Goal: Task Accomplishment & Management: Use online tool/utility

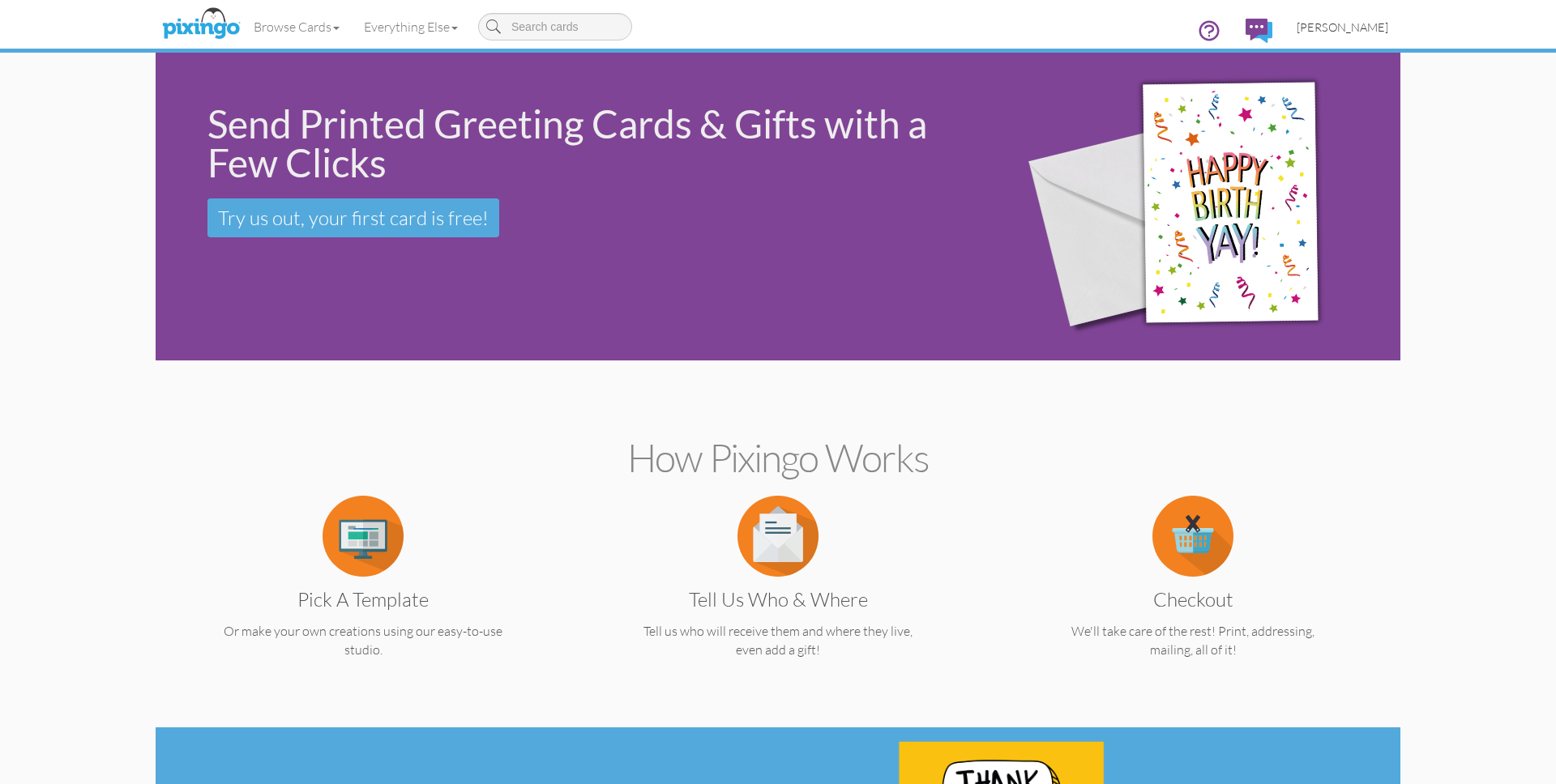
click at [1340, 25] on span "[PERSON_NAME]" at bounding box center [1342, 27] width 92 height 13
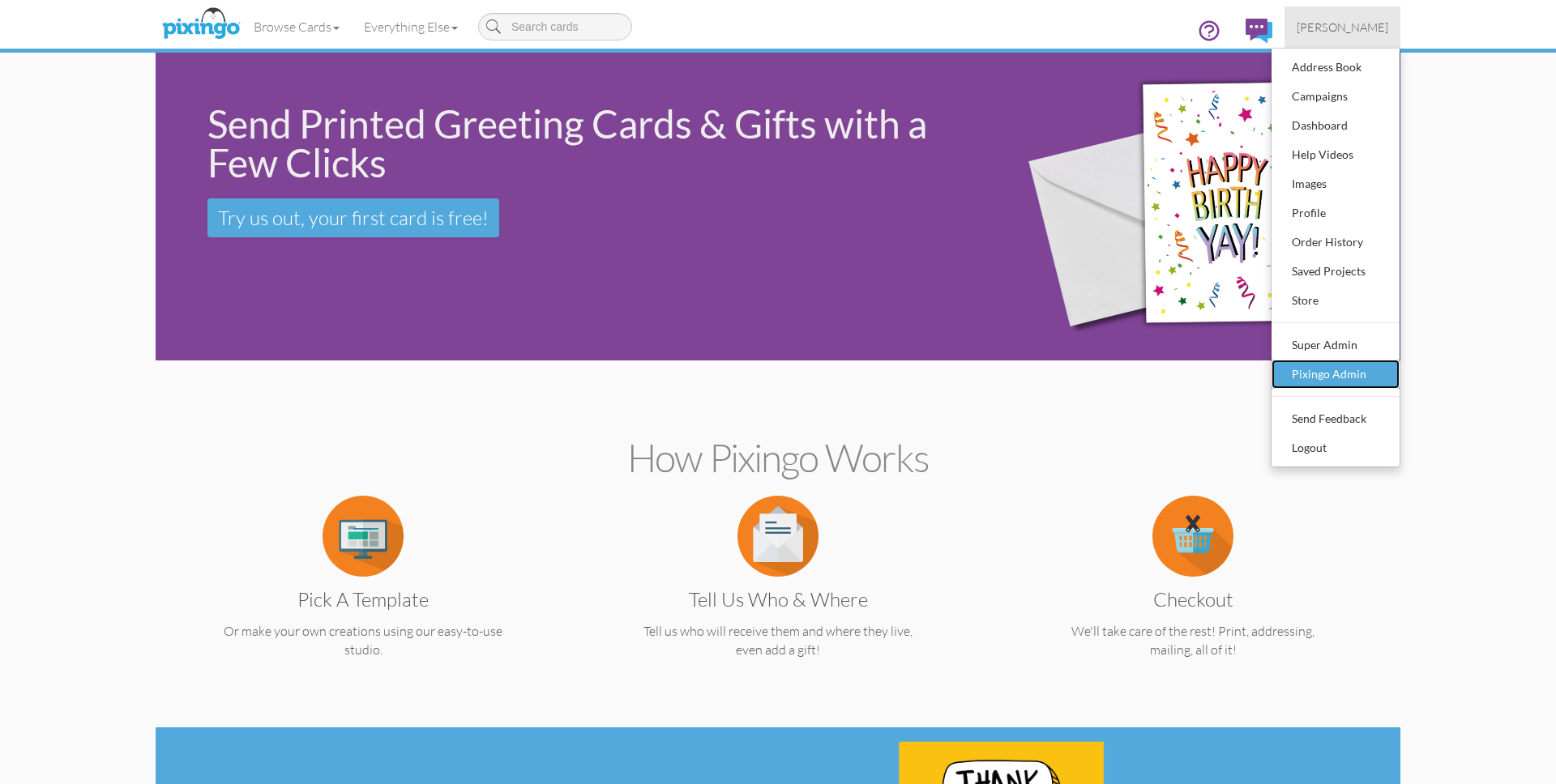
click at [1337, 381] on div "Pixingo Admin" at bounding box center [1335, 374] width 95 height 24
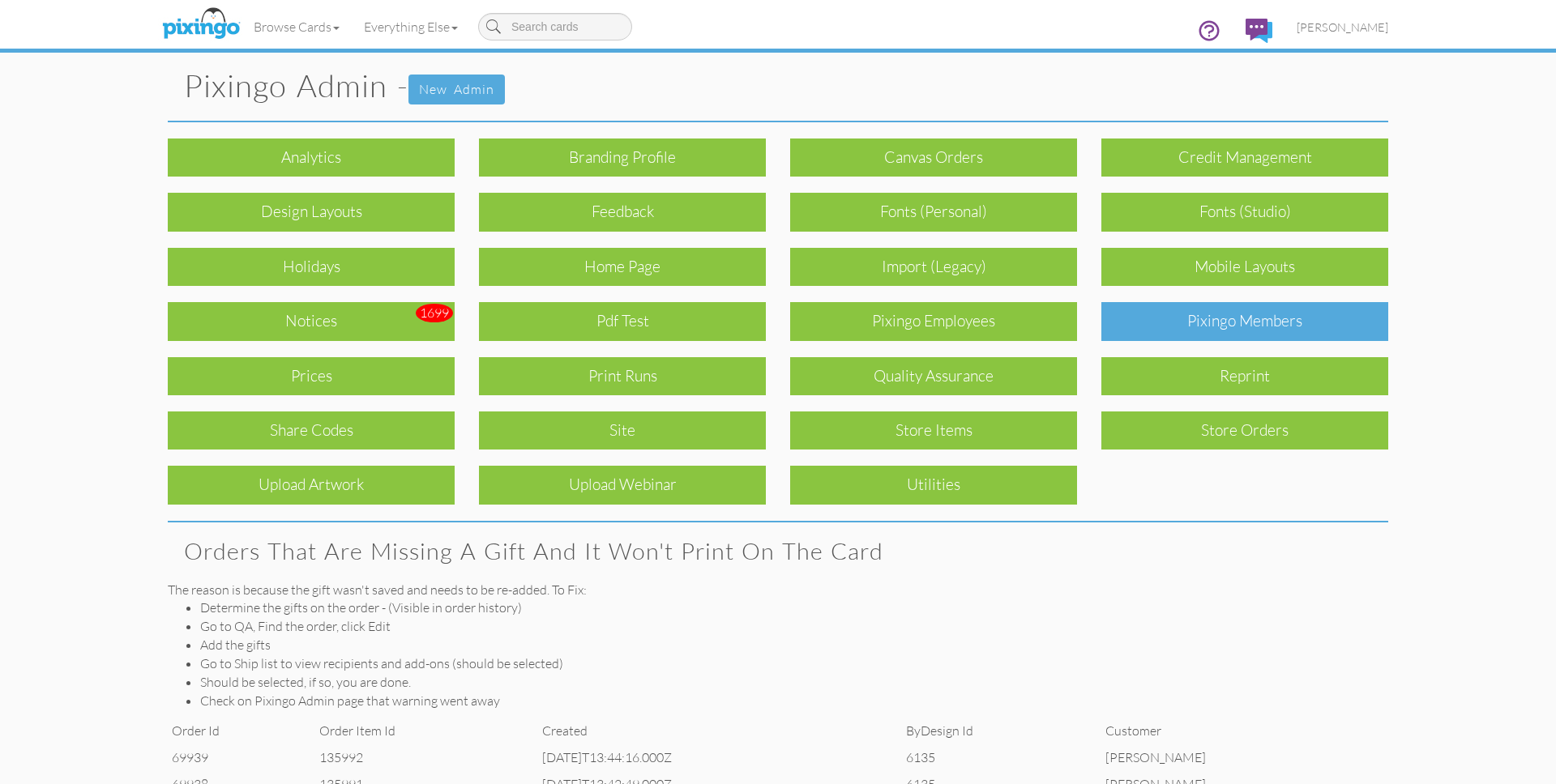
click at [1246, 322] on div "Pixingo Members" at bounding box center [1245, 320] width 287 height 38
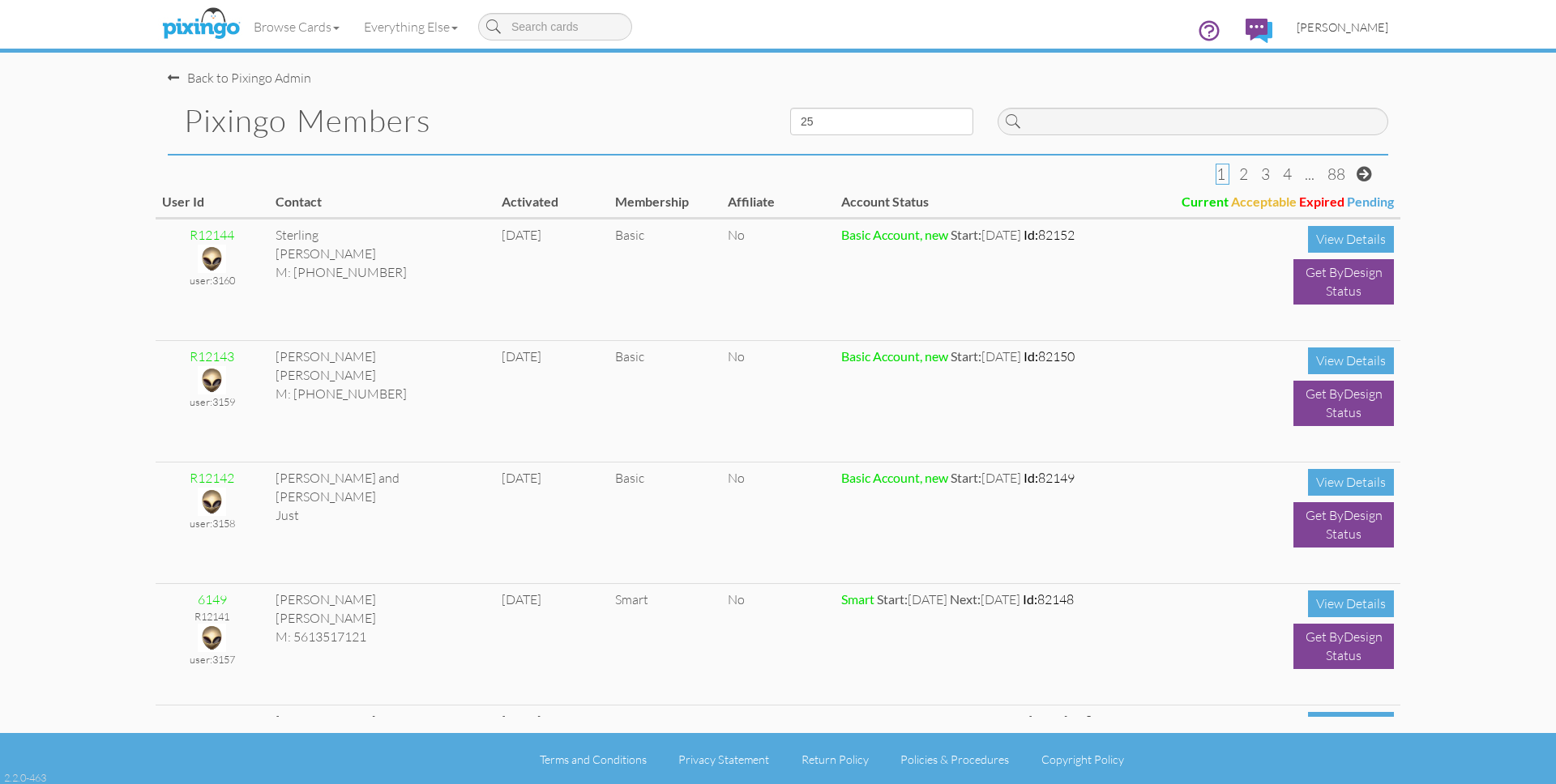
click at [1348, 27] on span "[PERSON_NAME]" at bounding box center [1342, 27] width 92 height 13
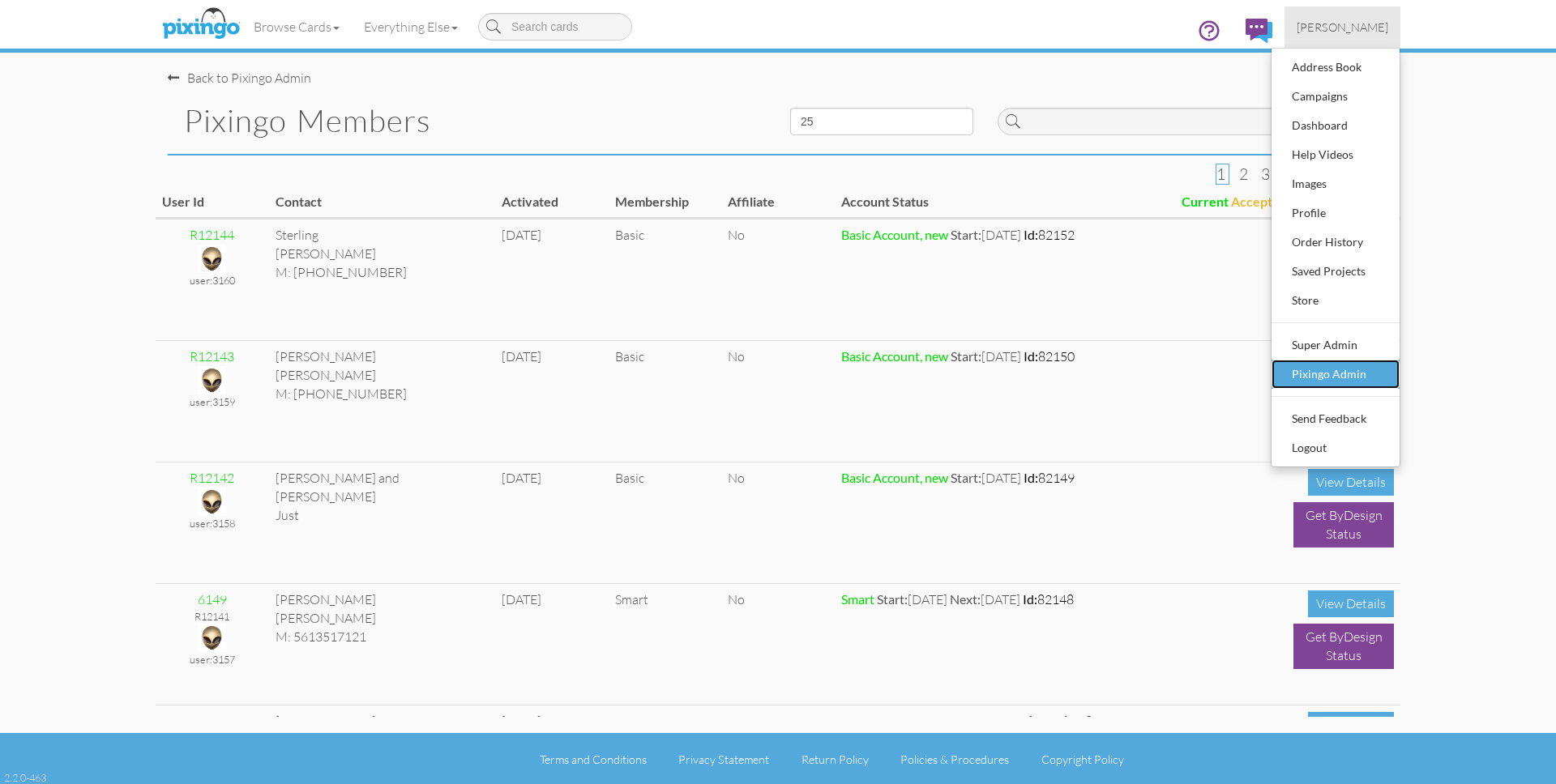
click at [1347, 362] on div "Pixingo Admin" at bounding box center [1335, 374] width 95 height 24
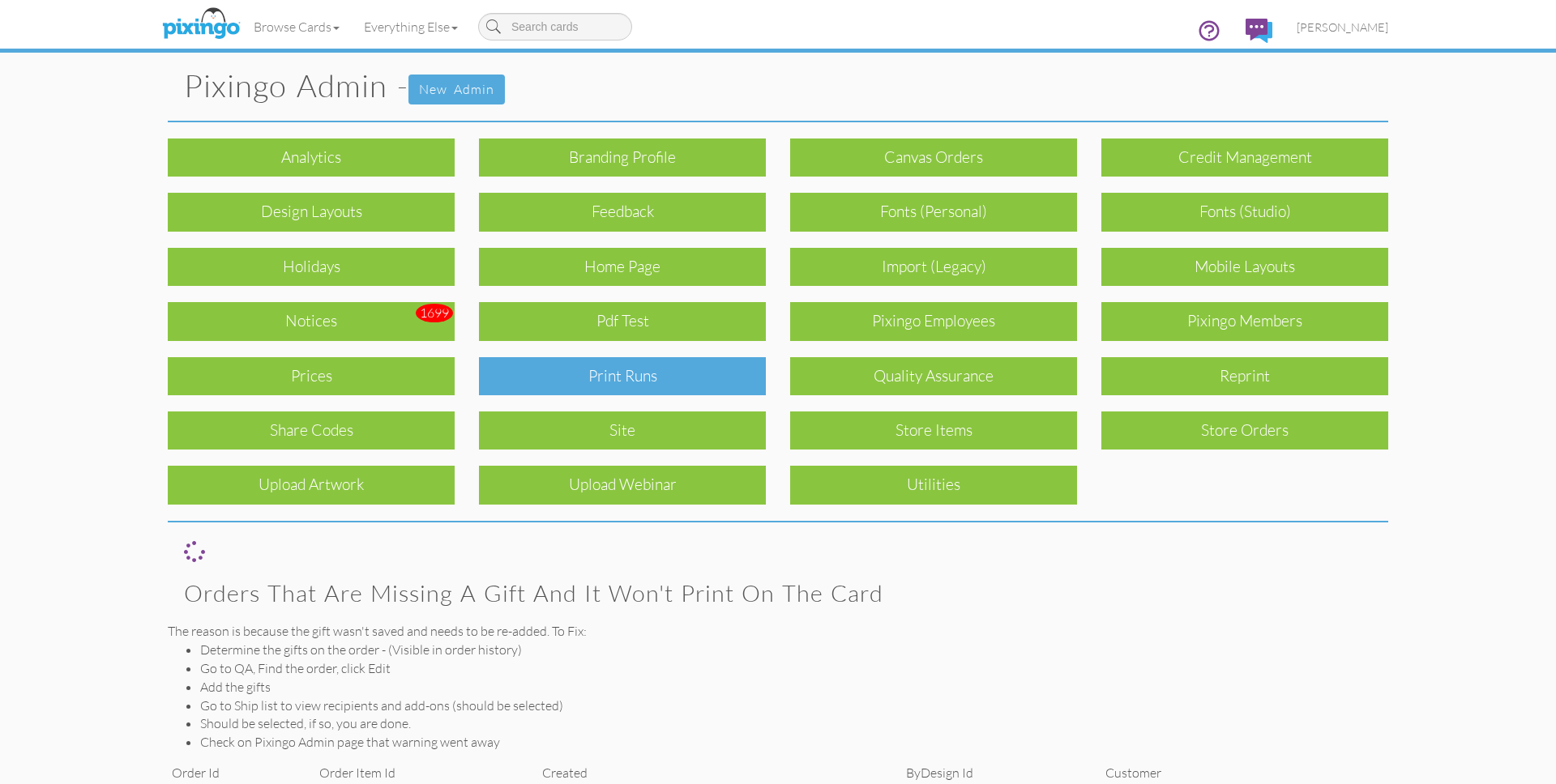
click at [622, 386] on div "Print Runs" at bounding box center [622, 376] width 287 height 38
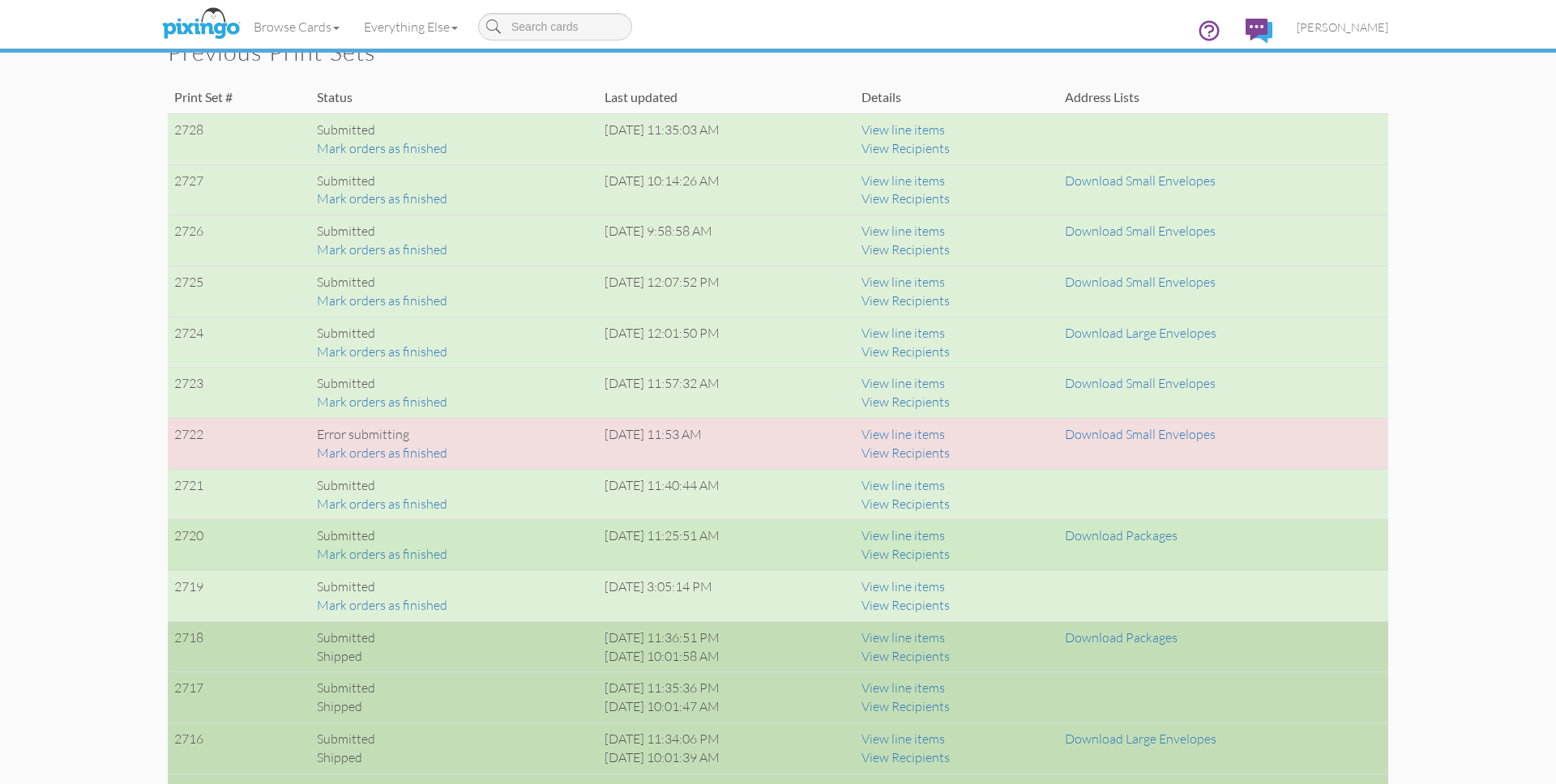
scroll to position [1153, 0]
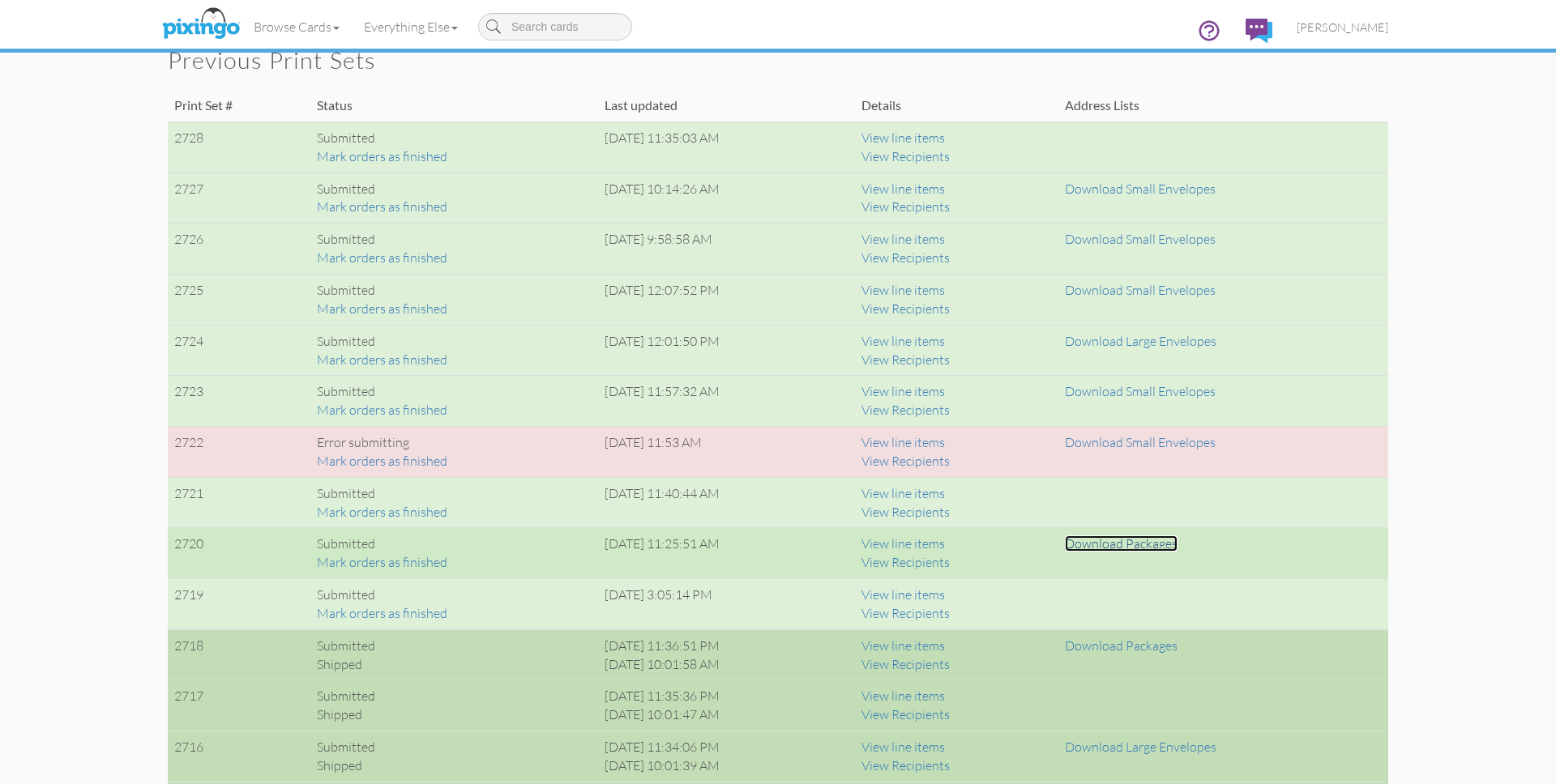
click at [1174, 545] on link "Download Packages" at bounding box center [1122, 543] width 113 height 16
